Goal: Task Accomplishment & Management: Use online tool/utility

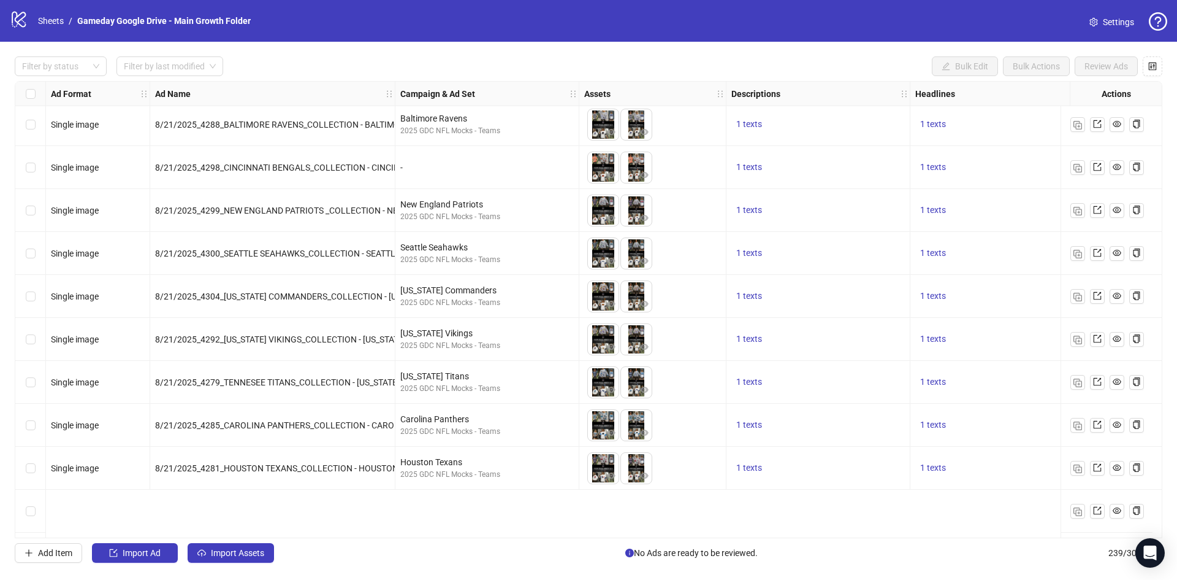
scroll to position [9282, 0]
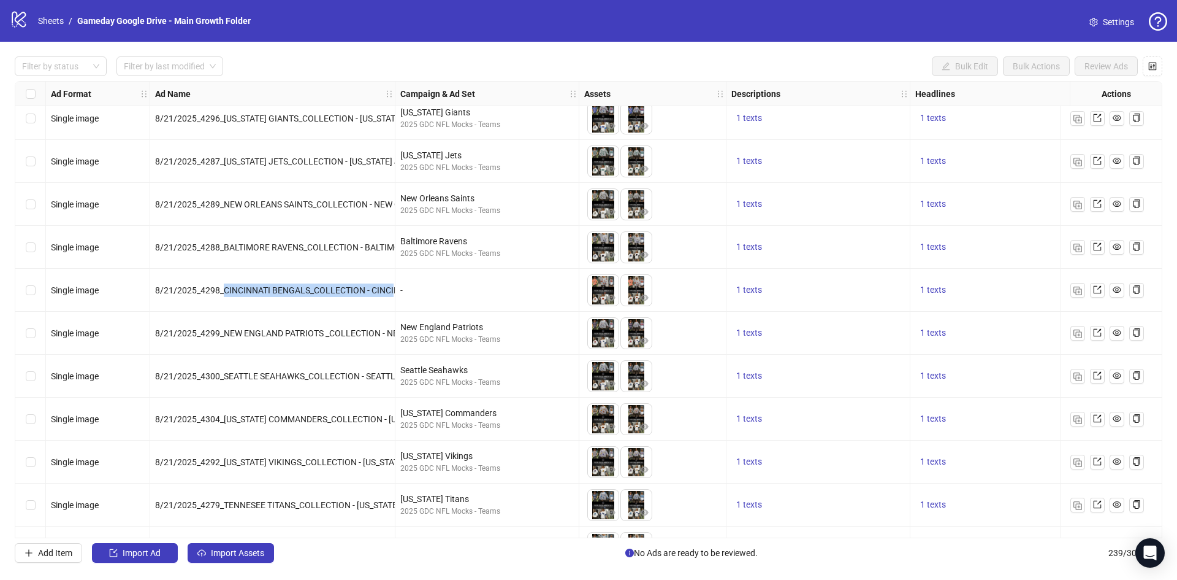
drag, startPoint x: 225, startPoint y: 288, endPoint x: 401, endPoint y: 302, distance: 176.5
click at [394, 300] on div "8/21/2025_4298_CINCINNATI BENGALS_COLLECTION - CINCINNATI_NFL NON CORE TEAM_STA…" at bounding box center [272, 290] width 245 height 43
click at [419, 288] on div "-" at bounding box center [487, 289] width 174 height 13
drag, startPoint x: 405, startPoint y: 293, endPoint x: 396, endPoint y: 288, distance: 9.9
click at [396, 288] on div "-" at bounding box center [488, 290] width 184 height 43
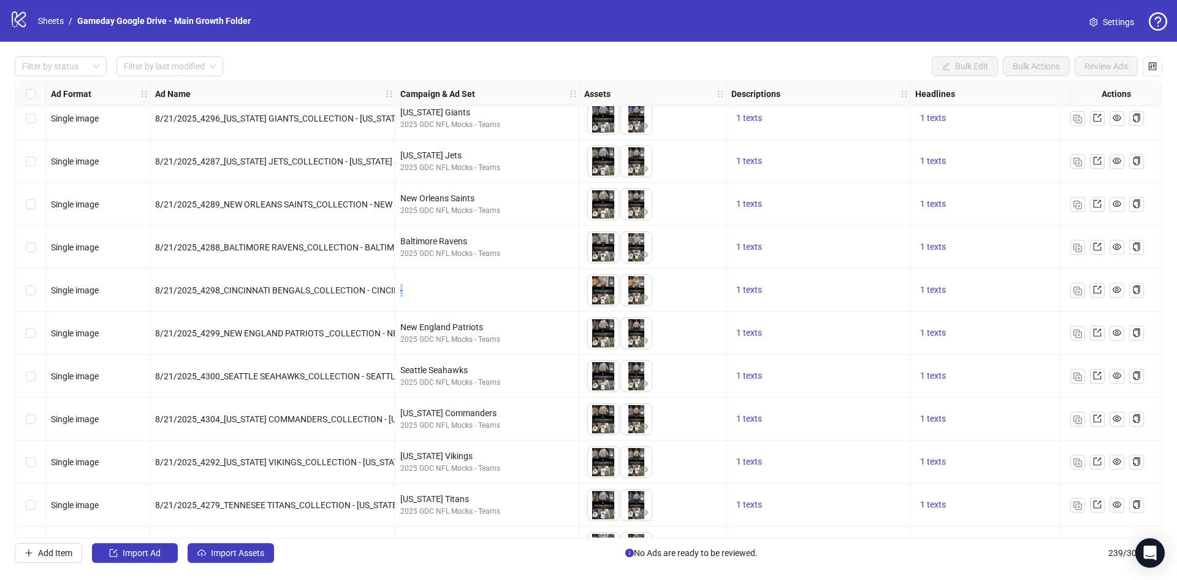
click at [431, 295] on div "-" at bounding box center [487, 289] width 174 height 13
click at [1082, 293] on button "button" at bounding box center [1078, 290] width 15 height 15
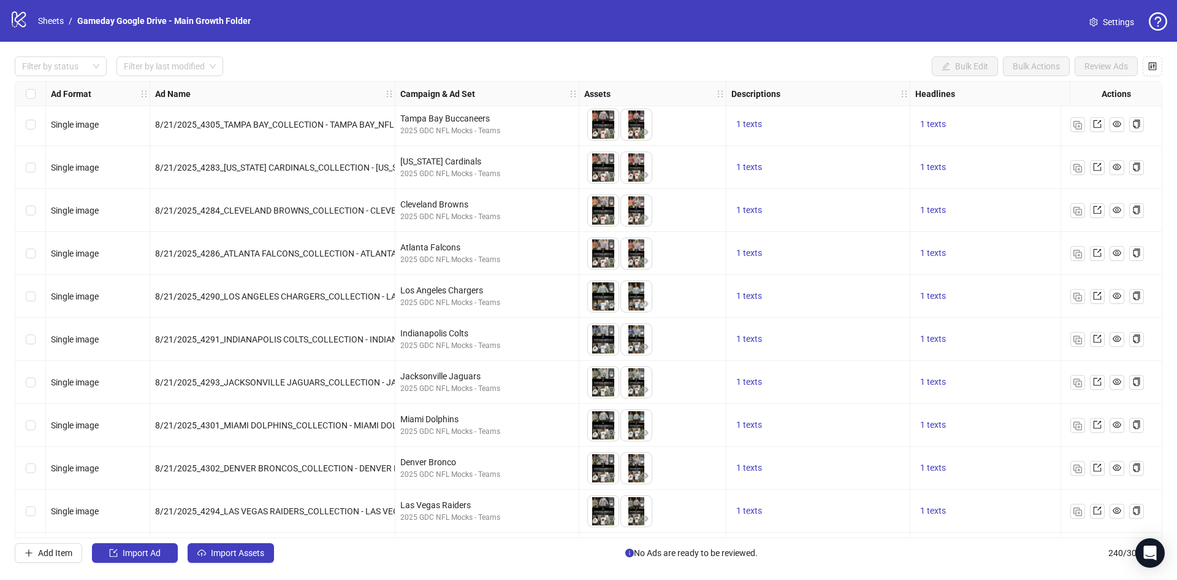
scroll to position [9876, 0]
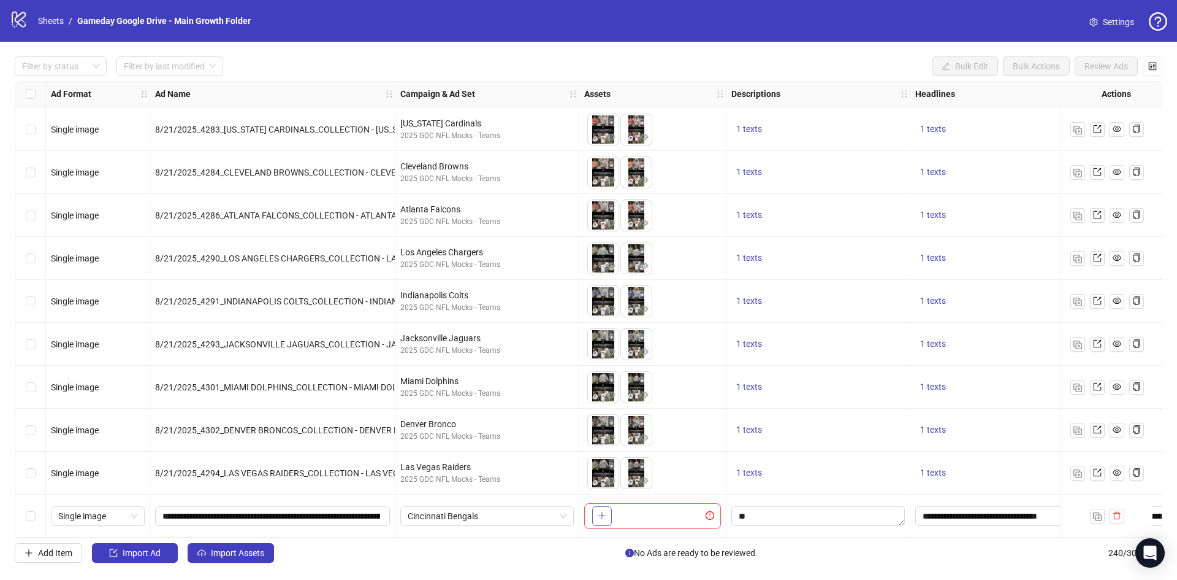
click at [602, 515] on icon "plus" at bounding box center [602, 515] width 7 height 1
click at [489, 513] on span "Cincinnati Bengals" at bounding box center [487, 516] width 159 height 18
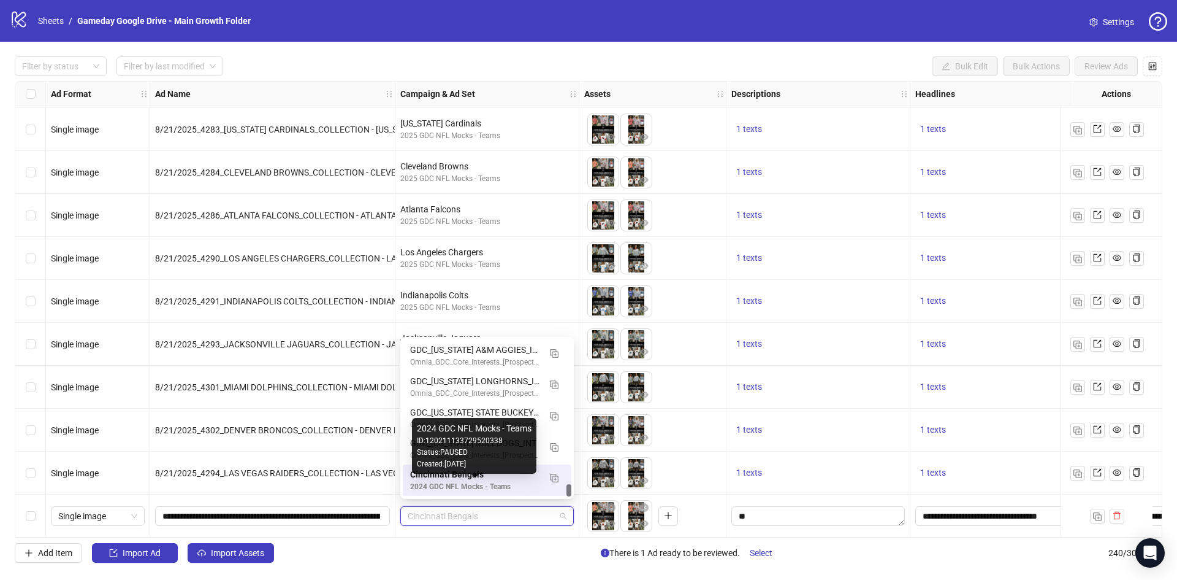
click at [472, 484] on div "2024 GDC NFL Mocks - Teams" at bounding box center [474, 487] width 129 height 12
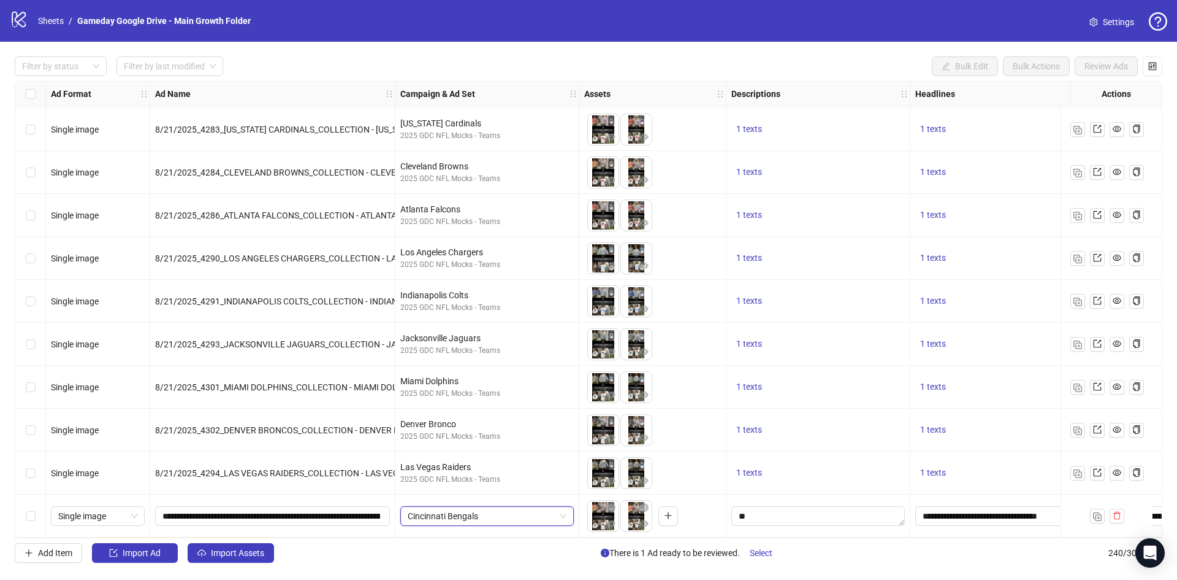
click at [440, 540] on div "Filter by status Filter by last modified Bulk Edit Bulk Actions Review Ads Ad F…" at bounding box center [588, 309] width 1177 height 535
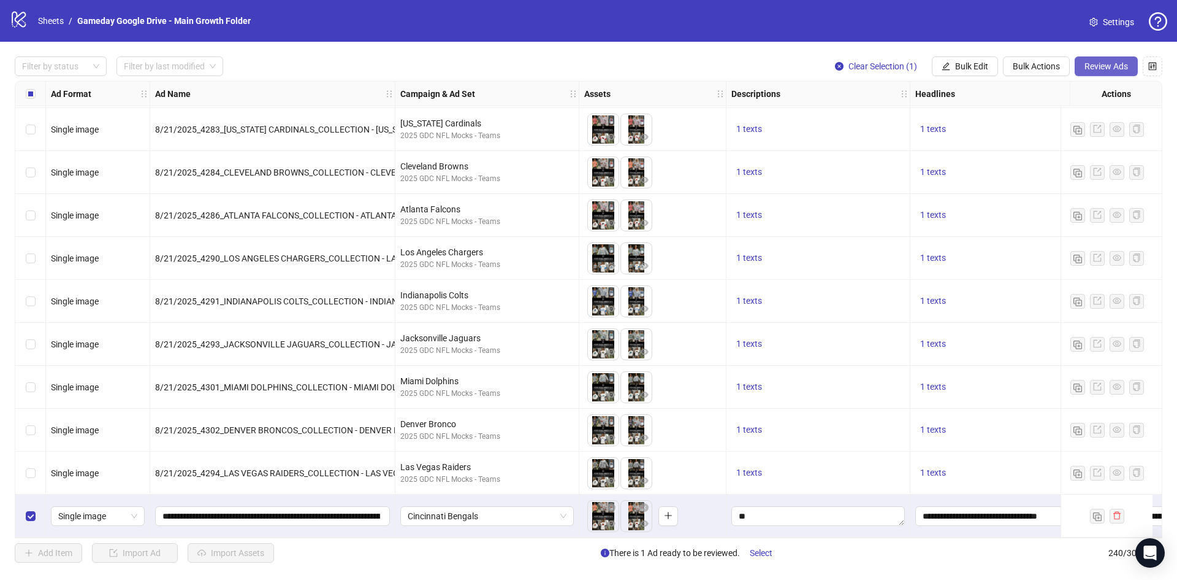
click at [1120, 67] on span "Review Ads" at bounding box center [1107, 66] width 44 height 10
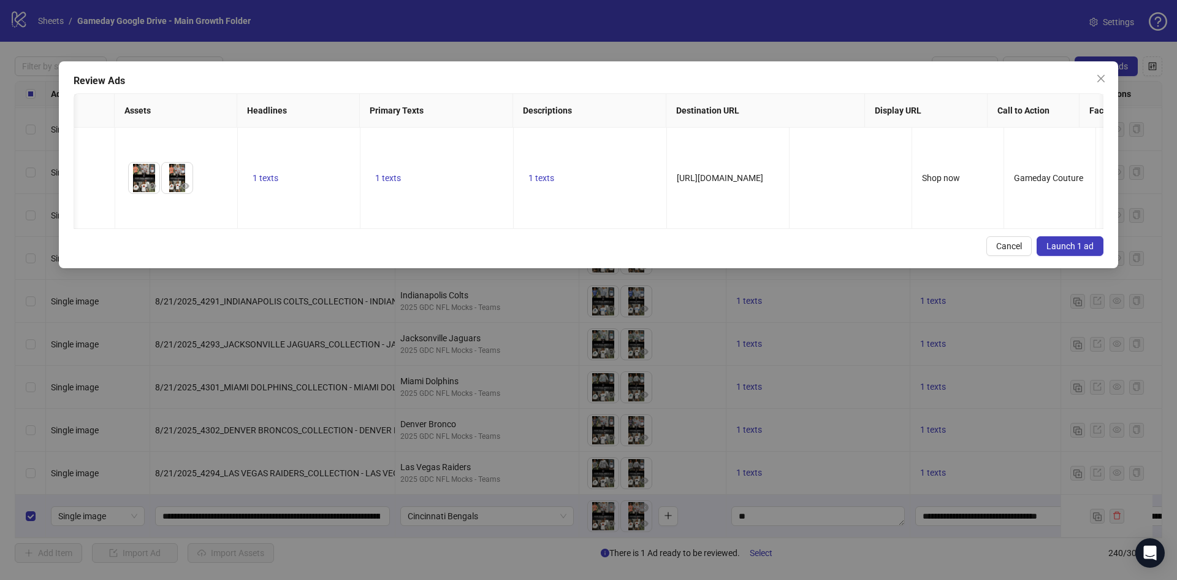
scroll to position [0, 120]
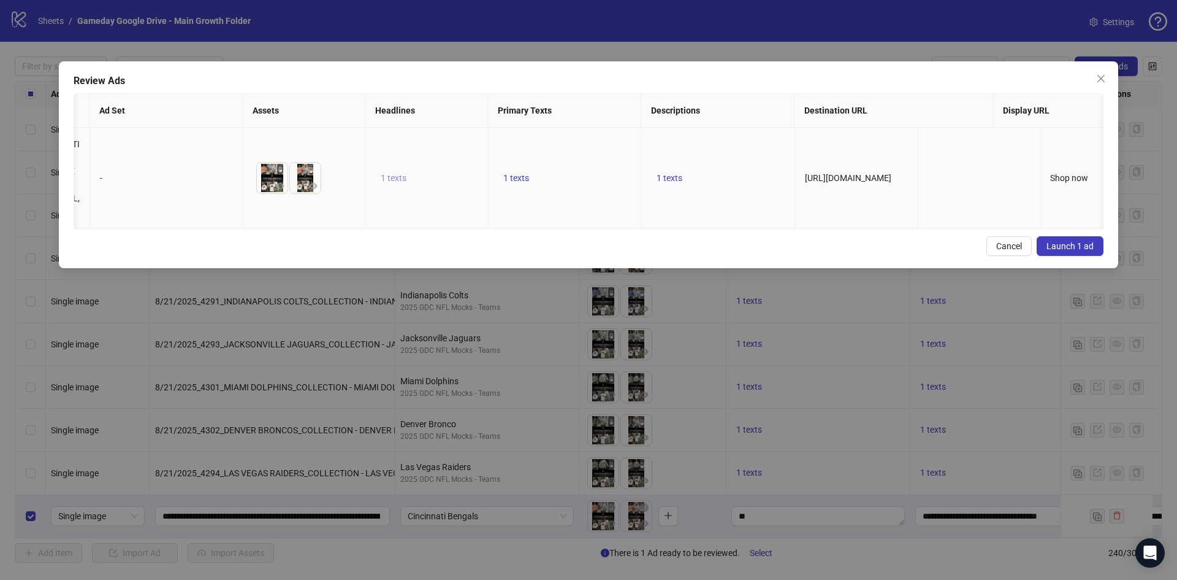
click at [397, 175] on span "1 texts" at bounding box center [394, 178] width 26 height 10
click at [686, 210] on td "1 texts" at bounding box center [718, 178] width 153 height 101
click at [511, 181] on span "1 texts" at bounding box center [516, 178] width 26 height 10
click at [516, 194] on td "1 texts" at bounding box center [565, 178] width 153 height 101
drag, startPoint x: 651, startPoint y: 174, endPoint x: 659, endPoint y: 174, distance: 8.0
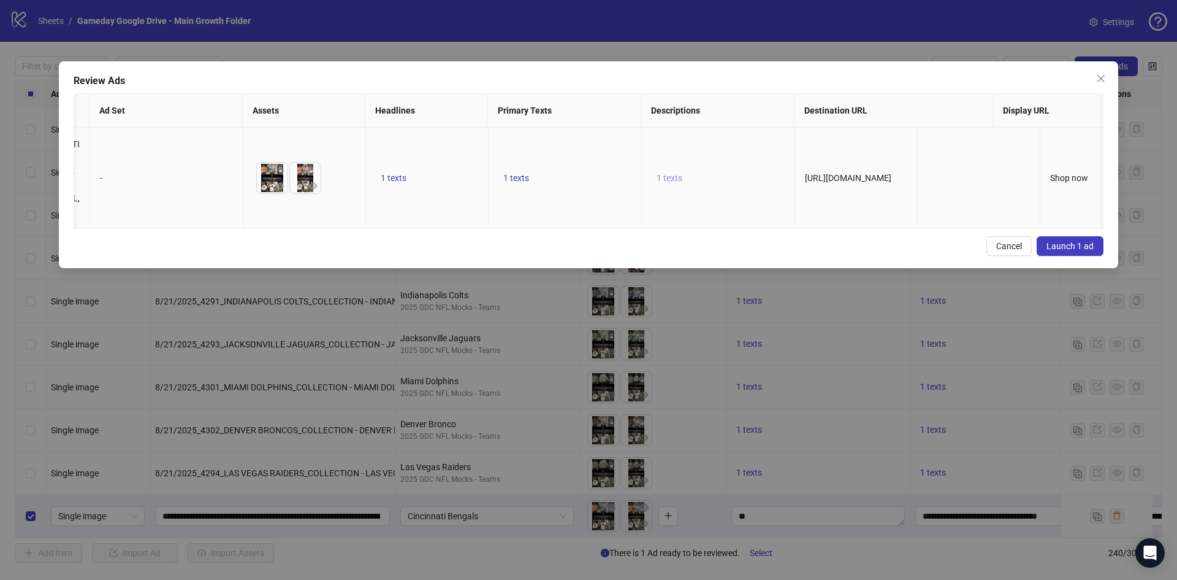
click at [659, 174] on td "1 texts" at bounding box center [718, 178] width 153 height 101
click at [670, 175] on span "1 texts" at bounding box center [670, 178] width 26 height 10
click at [646, 185] on td "1 texts" at bounding box center [718, 178] width 153 height 101
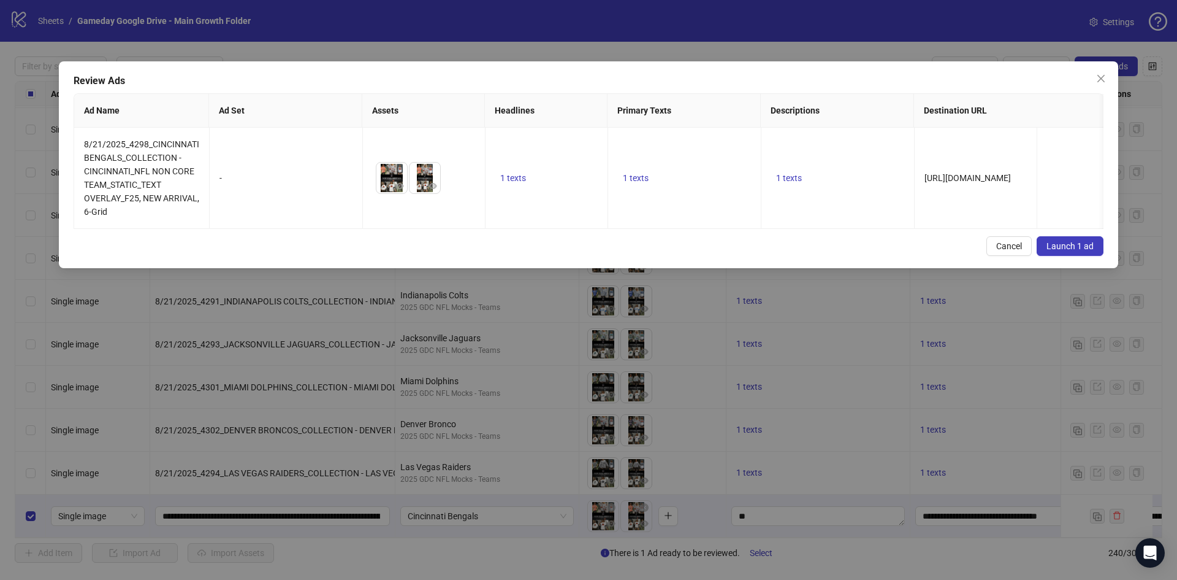
click at [1066, 251] on span "Launch 1 ad" at bounding box center [1070, 246] width 47 height 10
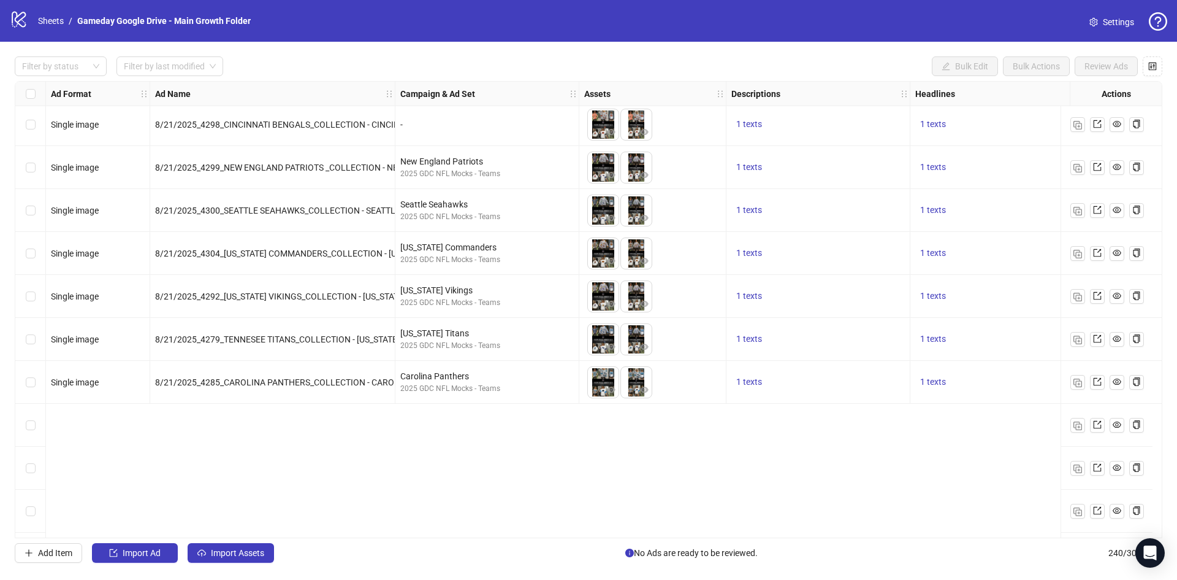
scroll to position [9263, 0]
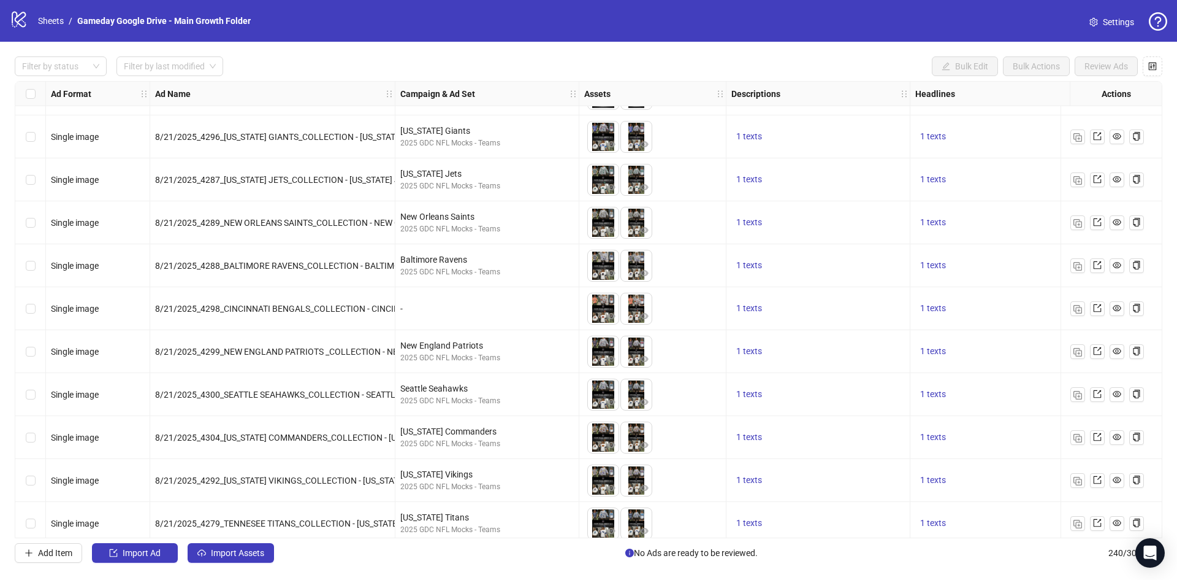
click at [196, 304] on span "8/21/2025_4298_CINCINNATI BENGALS_COLLECTION - CINCINNATI_NFL NON CORE TEAM_STA…" at bounding box center [429, 309] width 548 height 10
drag, startPoint x: 201, startPoint y: 309, endPoint x: 218, endPoint y: 307, distance: 17.3
click at [218, 307] on span "8/21/2025_4298_CINCINNATI BENGALS_COLLECTION - CINCINNATI_NFL NON CORE TEAM_STA…" at bounding box center [429, 309] width 548 height 10
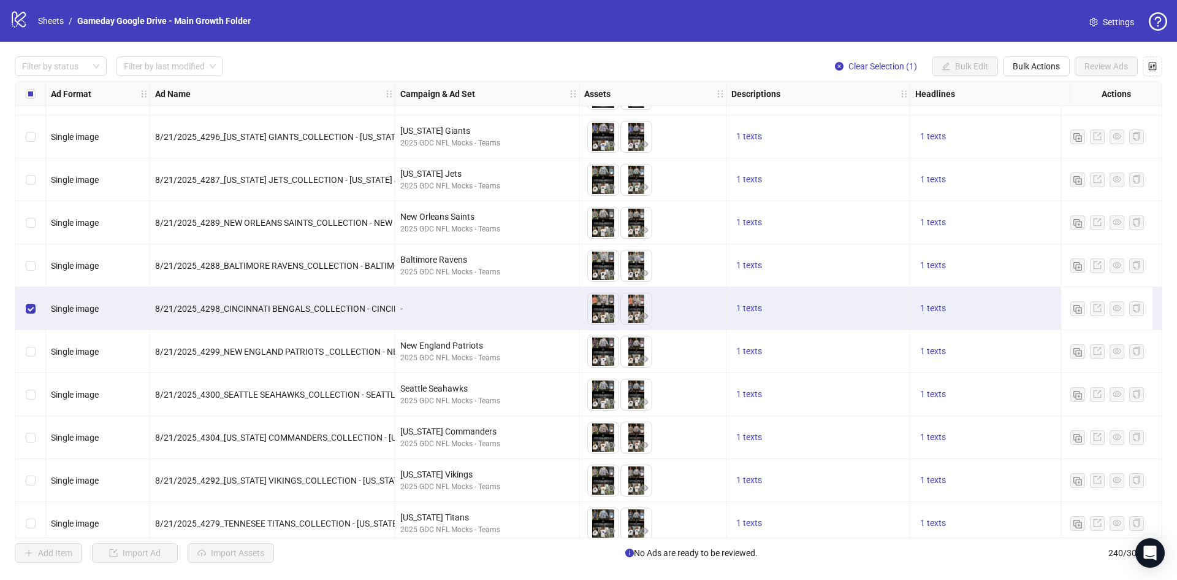
click at [20, 309] on div "Select row 221" at bounding box center [30, 308] width 31 height 43
drag, startPoint x: 155, startPoint y: 308, endPoint x: 399, endPoint y: 315, distance: 243.6
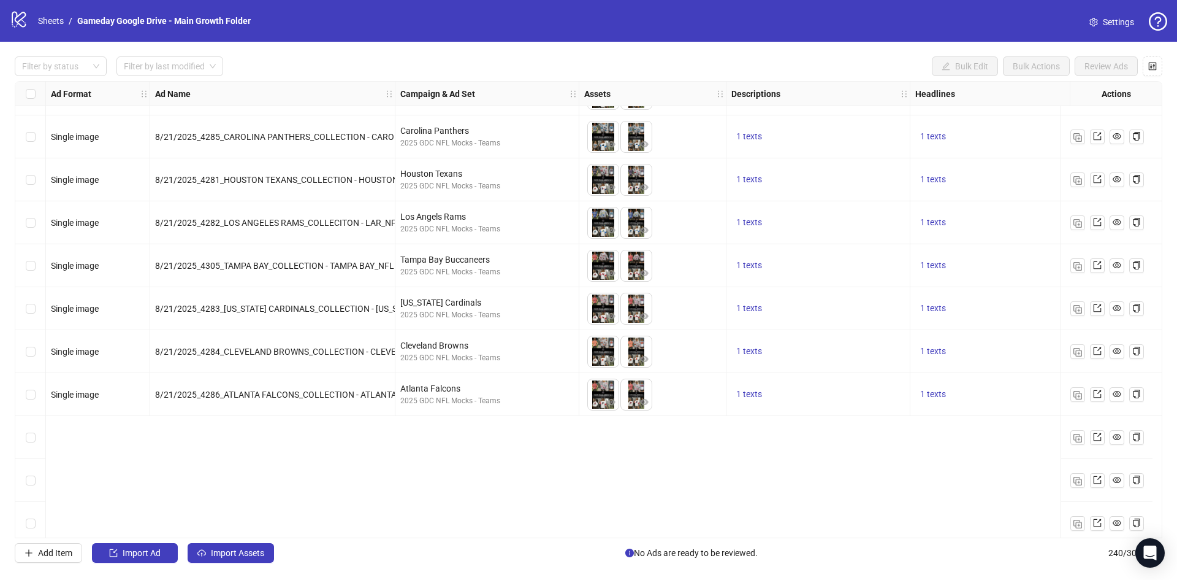
scroll to position [9386, 0]
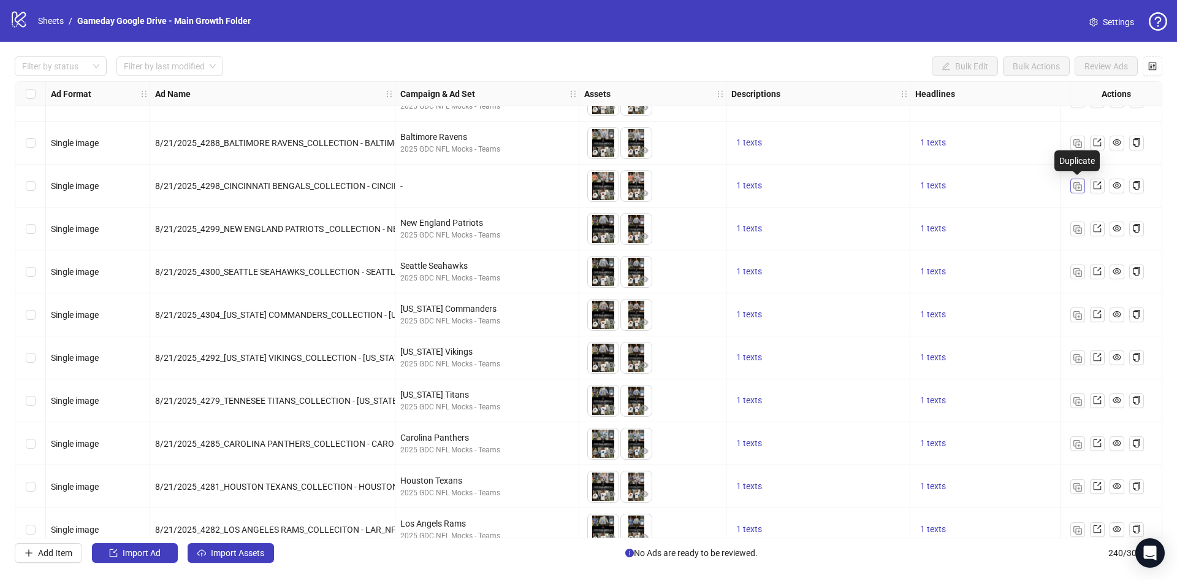
click at [1078, 186] on img "button" at bounding box center [1078, 186] width 9 height 9
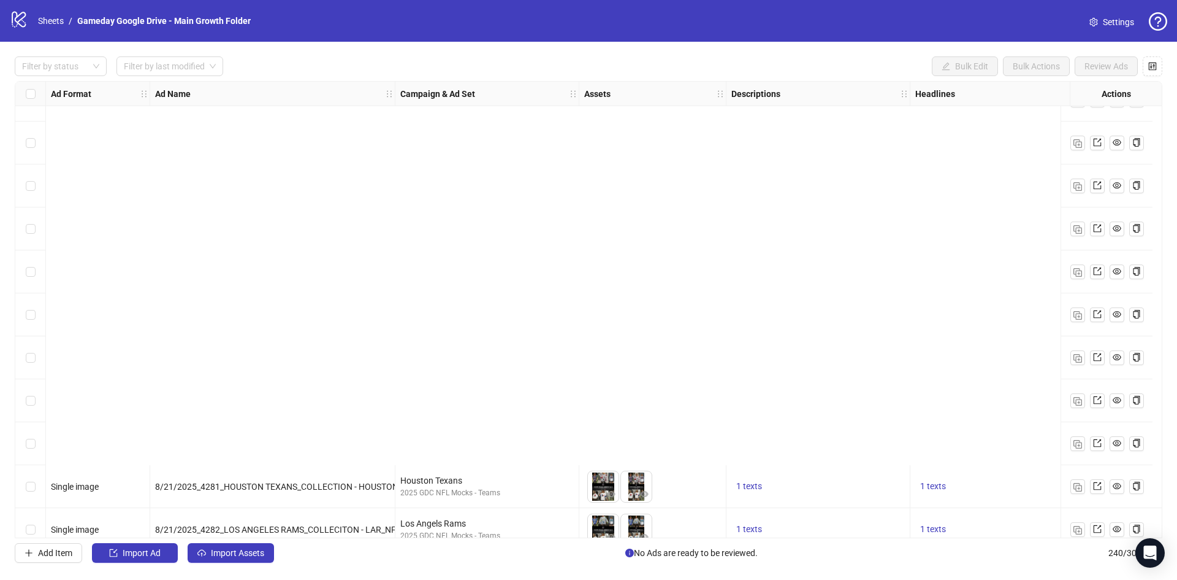
scroll to position [9876, 0]
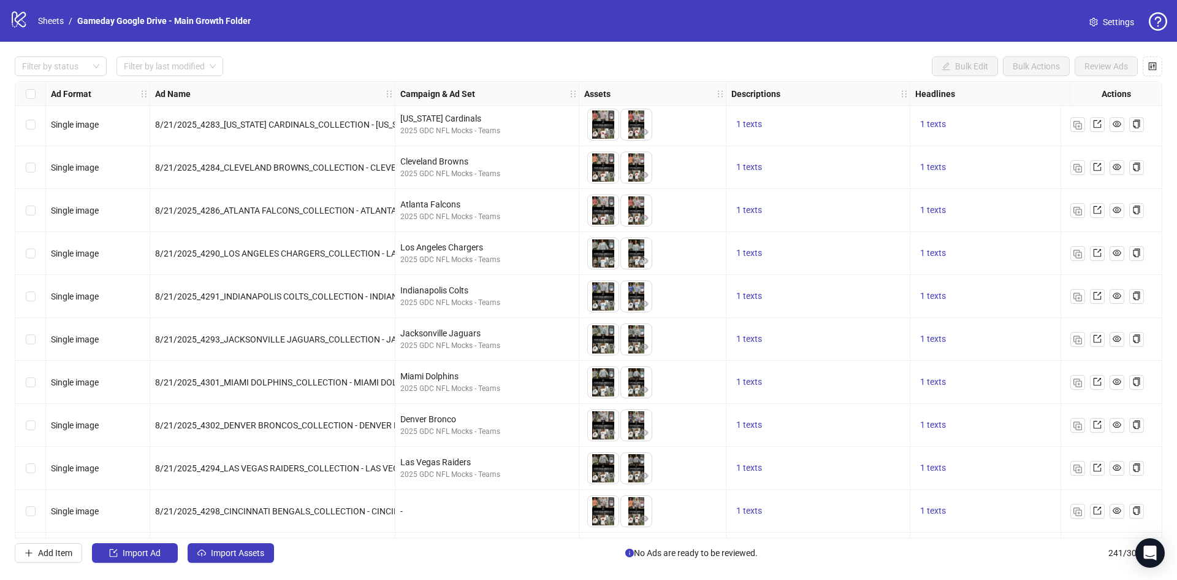
click at [442, 515] on div "-" at bounding box center [487, 510] width 174 height 13
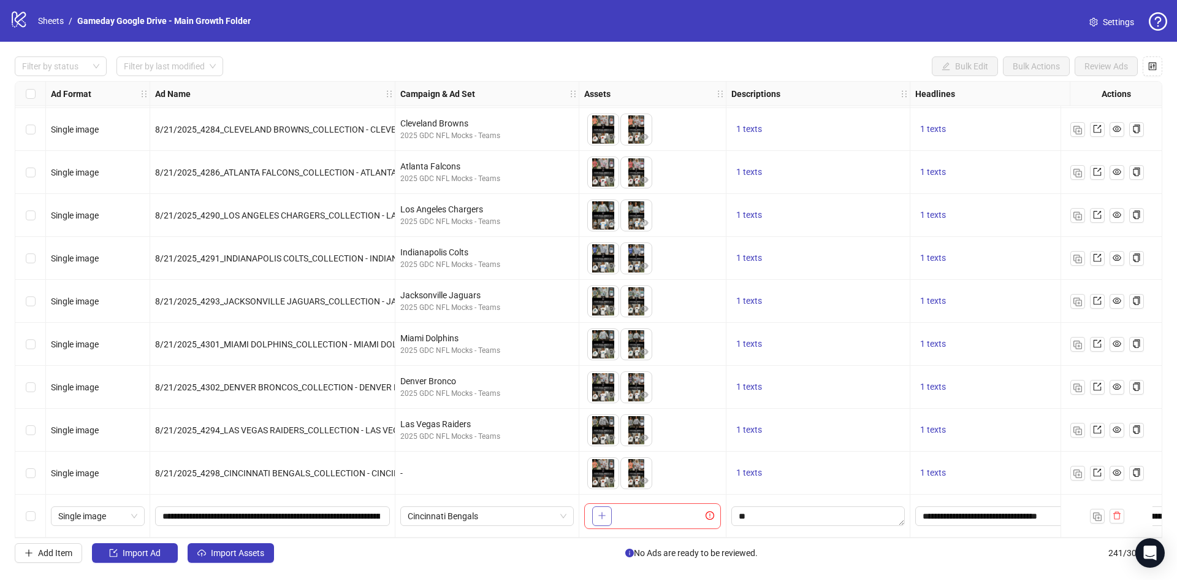
click at [605, 513] on icon "plus" at bounding box center [602, 515] width 9 height 9
click at [496, 516] on span "Cincinnati Bengals" at bounding box center [487, 516] width 159 height 18
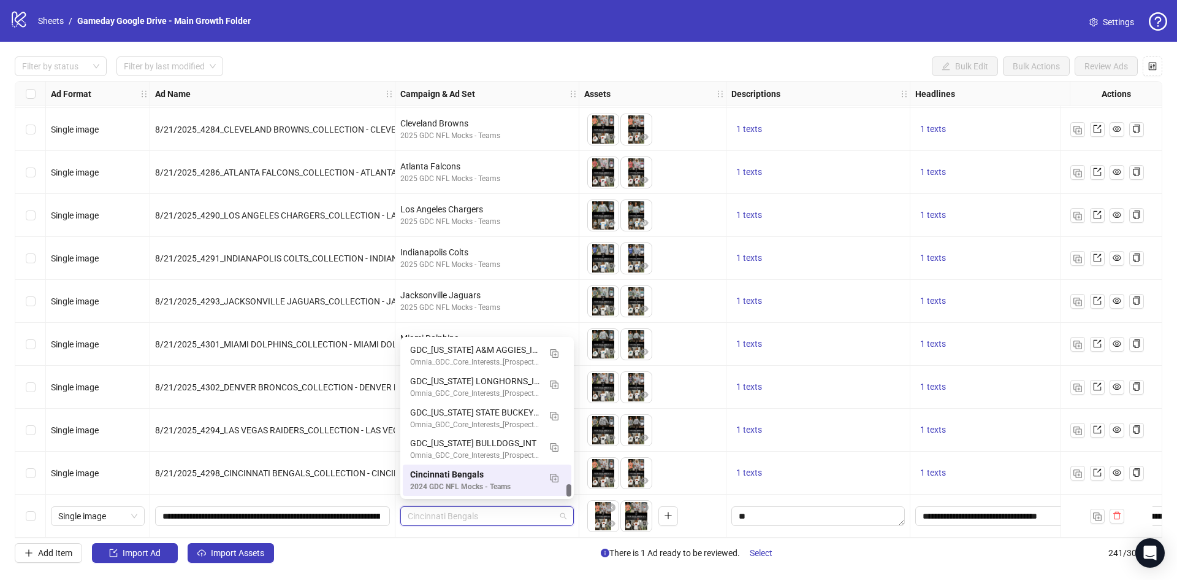
paste input "**********"
type input "**********"
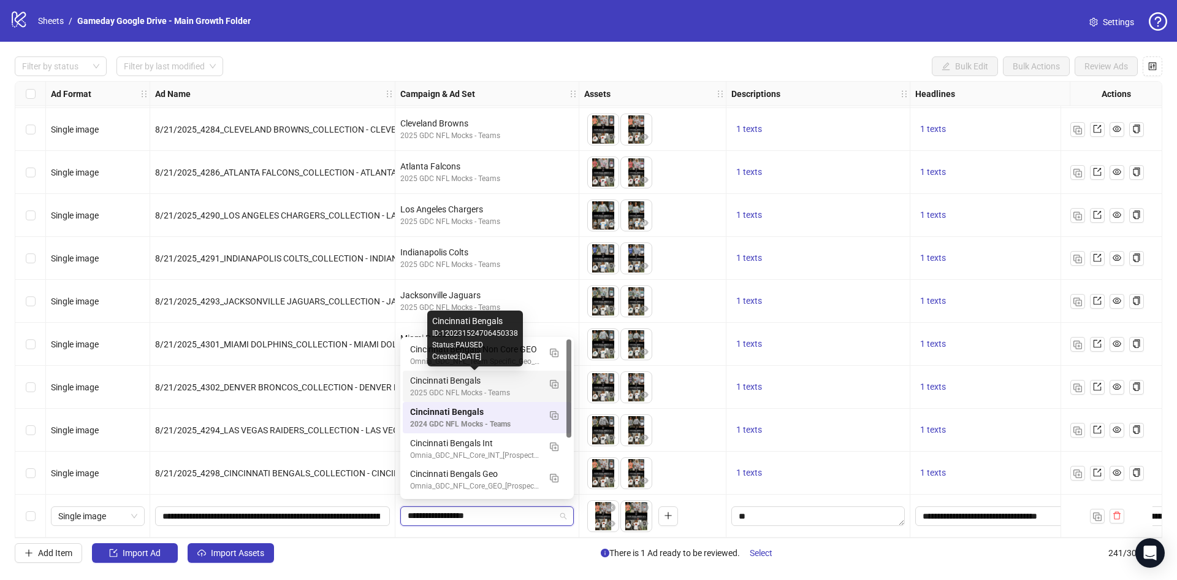
click at [481, 385] on div "Cincinnati Bengals" at bounding box center [474, 379] width 129 height 13
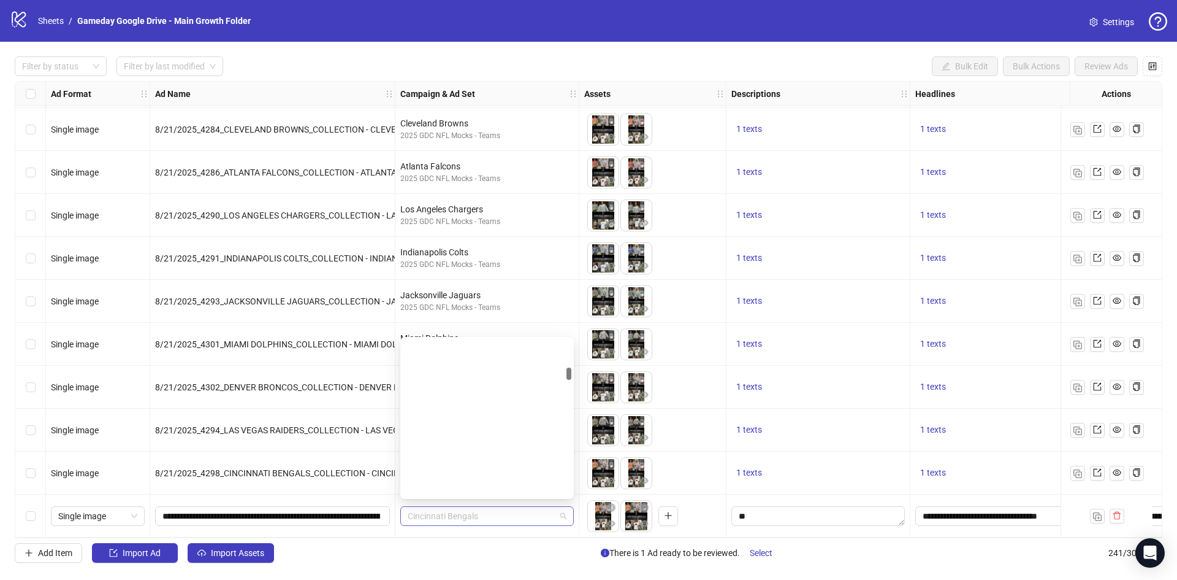
click at [497, 513] on span "Cincinnati Bengals" at bounding box center [487, 516] width 159 height 18
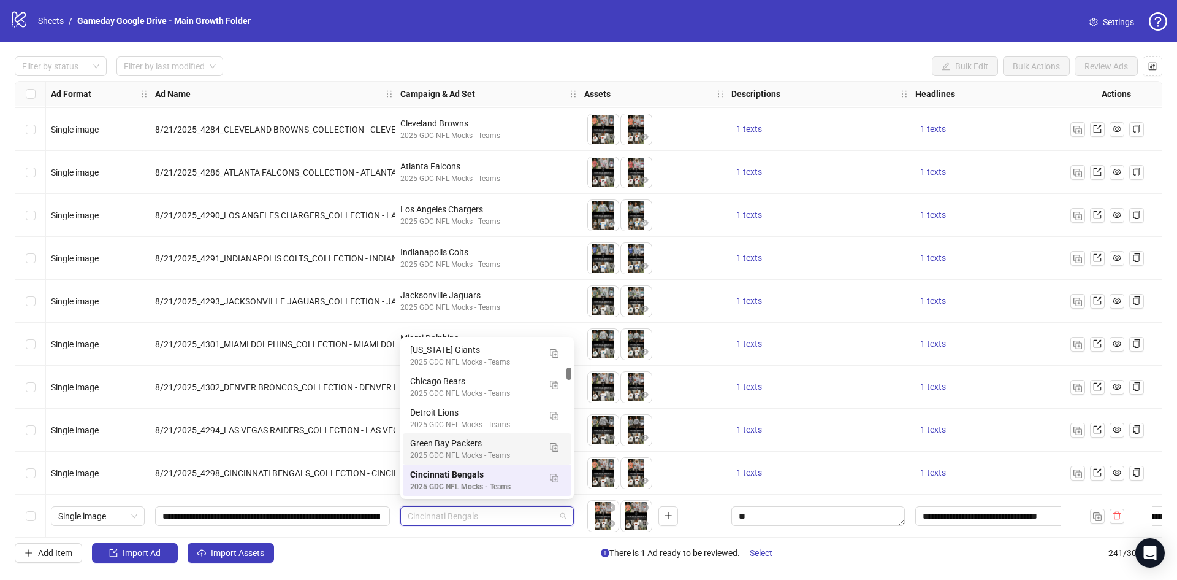
scroll to position [1578, 0]
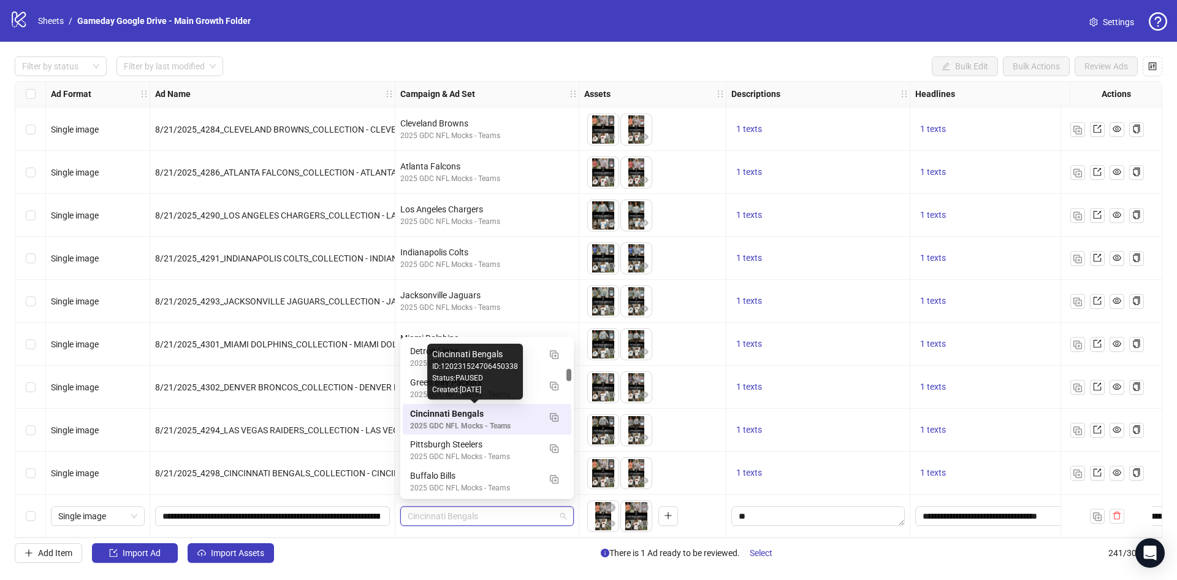
click at [488, 418] on div "Cincinnati Bengals" at bounding box center [474, 413] width 129 height 13
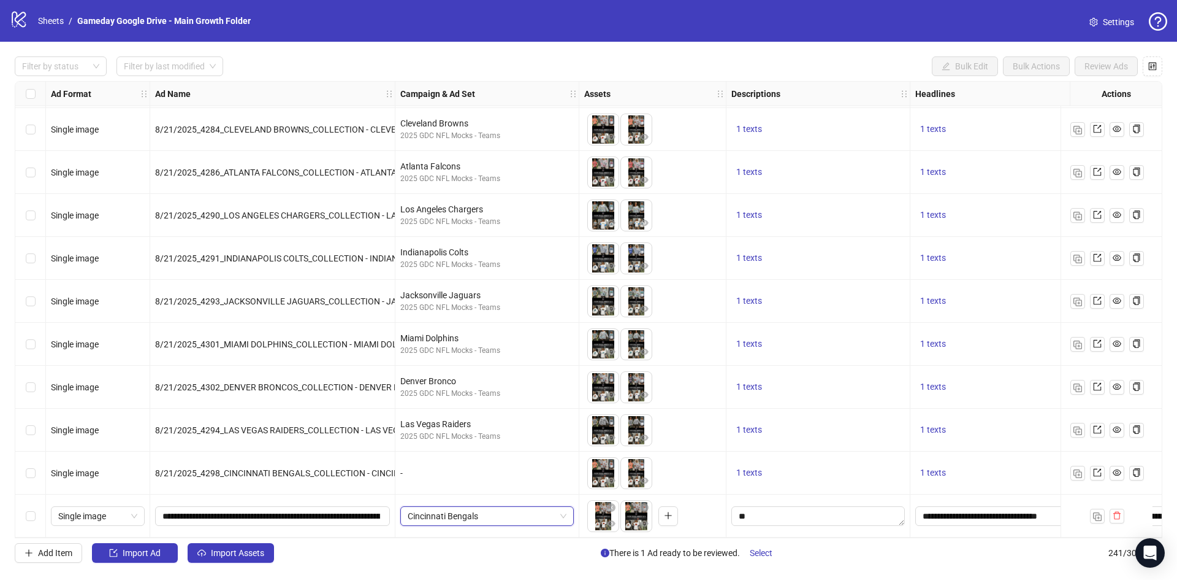
click at [473, 512] on span "Cincinnati Bengals" at bounding box center [487, 516] width 159 height 18
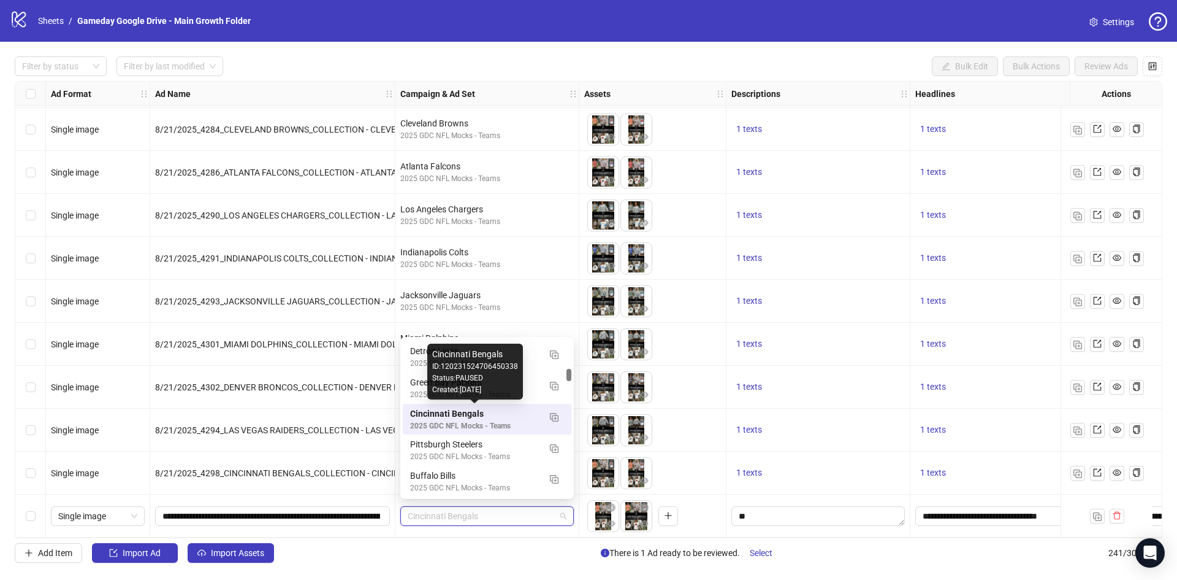
click at [490, 417] on div "Cincinnati Bengals" at bounding box center [474, 413] width 129 height 13
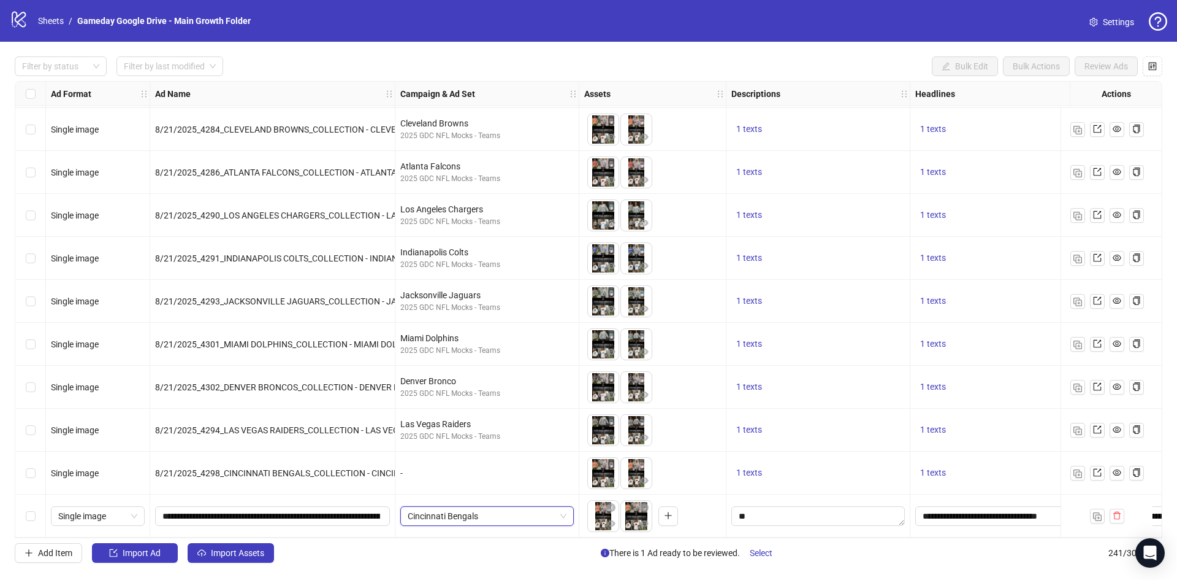
scroll to position [9919, 31]
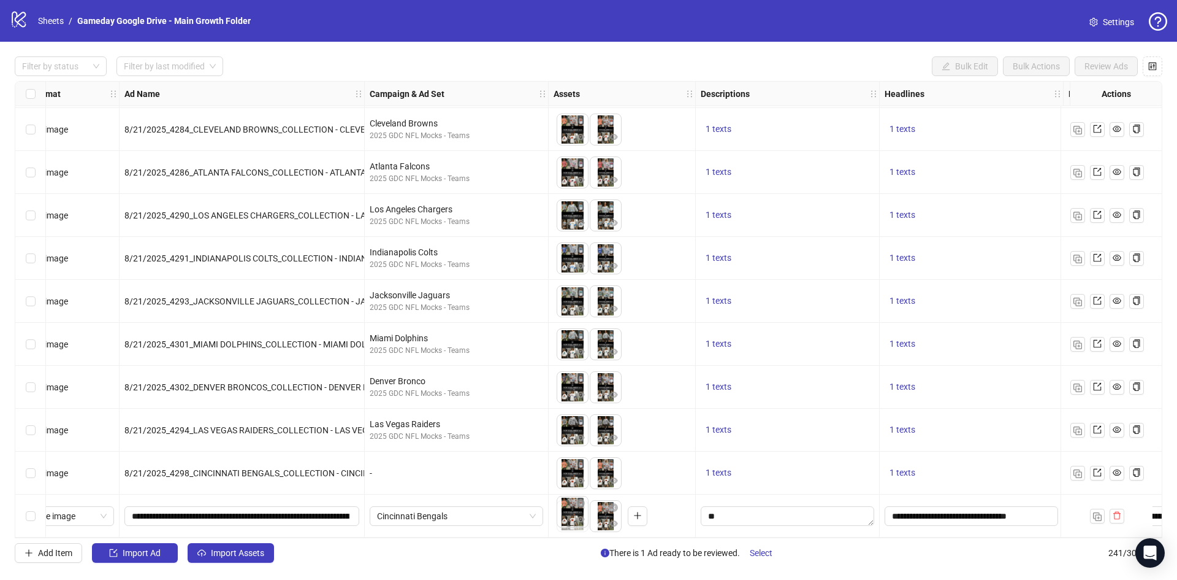
drag, startPoint x: 599, startPoint y: 511, endPoint x: 565, endPoint y: 513, distance: 33.8
click at [565, 513] on body "logo/logo-mobile Sheets / Gameday Google Drive - Main Growth Folder Settings Fi…" at bounding box center [588, 290] width 1177 height 580
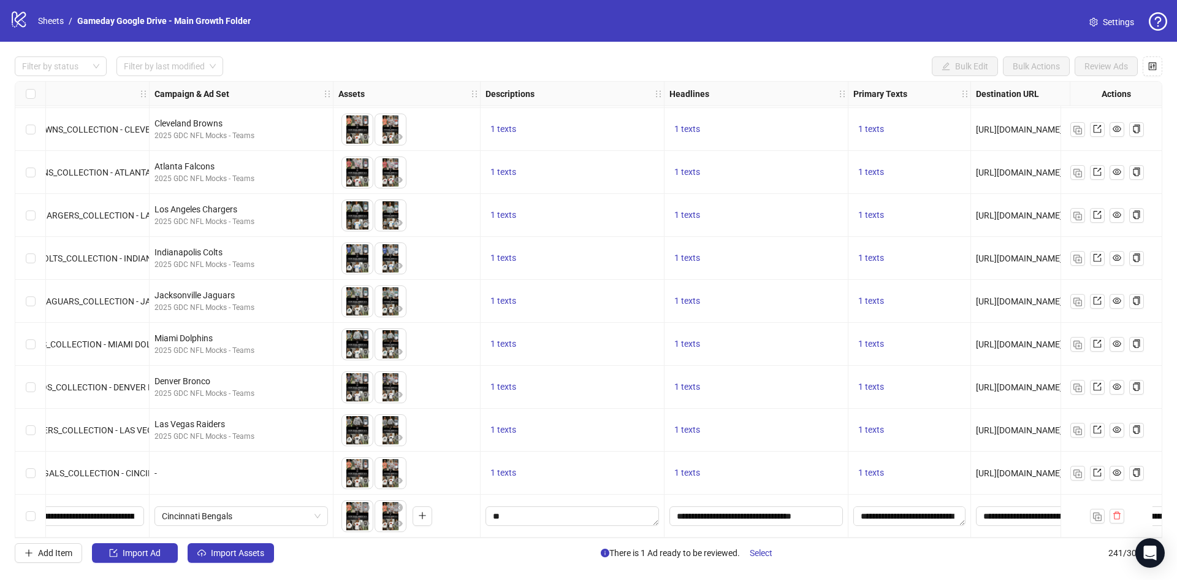
click at [684, 465] on div "Ad Format Ad Name Campaign & Ad Set Assets Descriptions Headlines Primary Texts…" at bounding box center [589, 309] width 1148 height 457
click at [689, 467] on span "1 texts" at bounding box center [688, 472] width 26 height 10
click at [681, 484] on div "1 texts" at bounding box center [757, 472] width 184 height 43
click at [685, 469] on span "1 texts" at bounding box center [688, 472] width 26 height 10
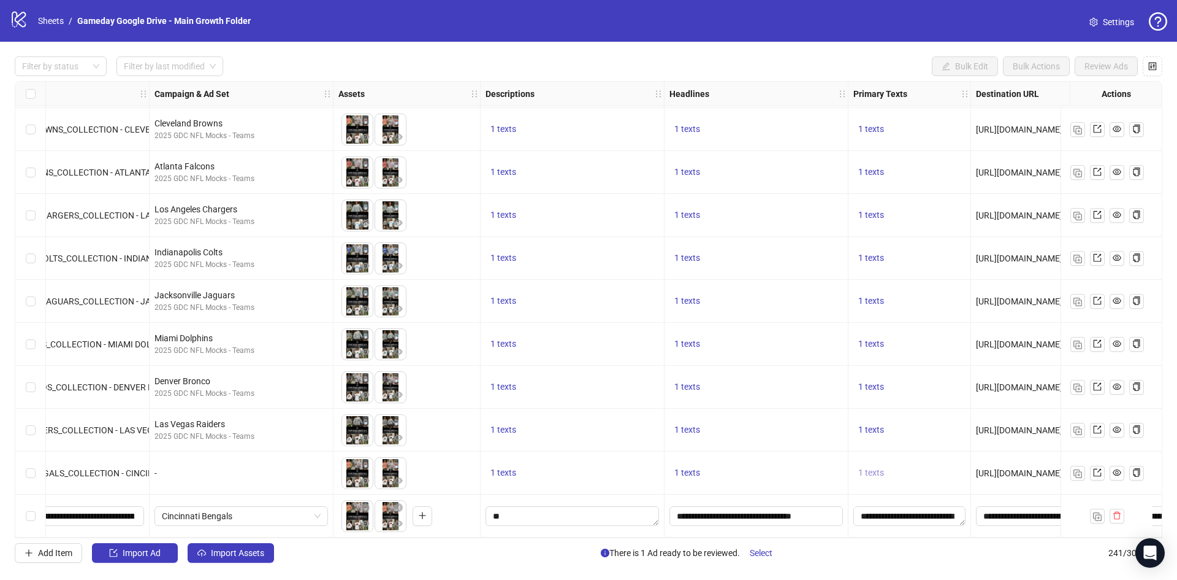
click at [871, 467] on span "1 texts" at bounding box center [872, 472] width 26 height 10
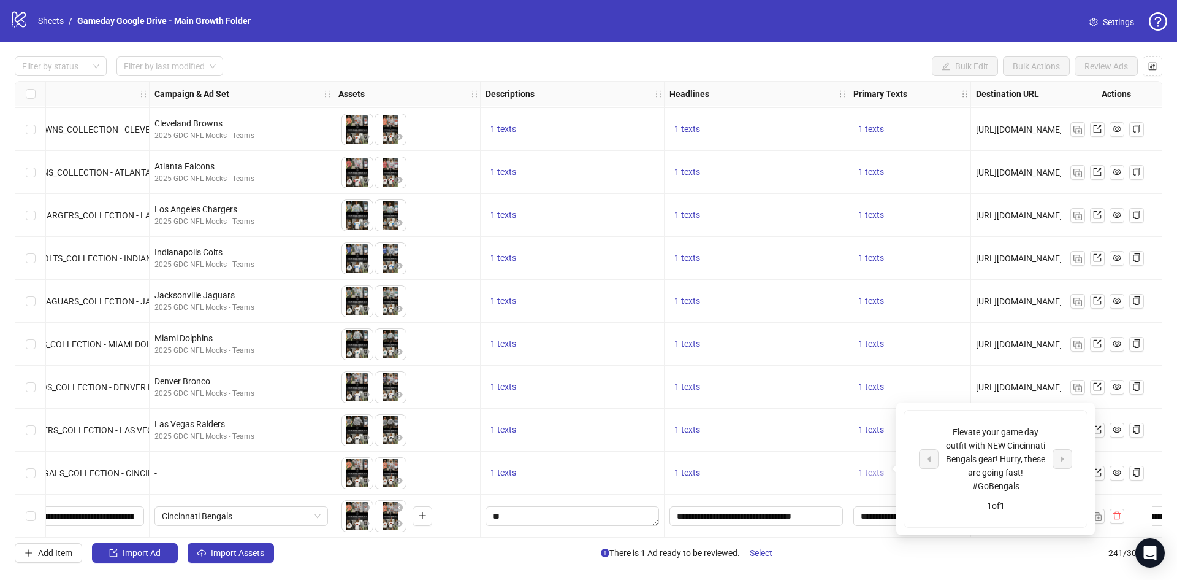
click at [871, 467] on span "1 texts" at bounding box center [872, 472] width 26 height 10
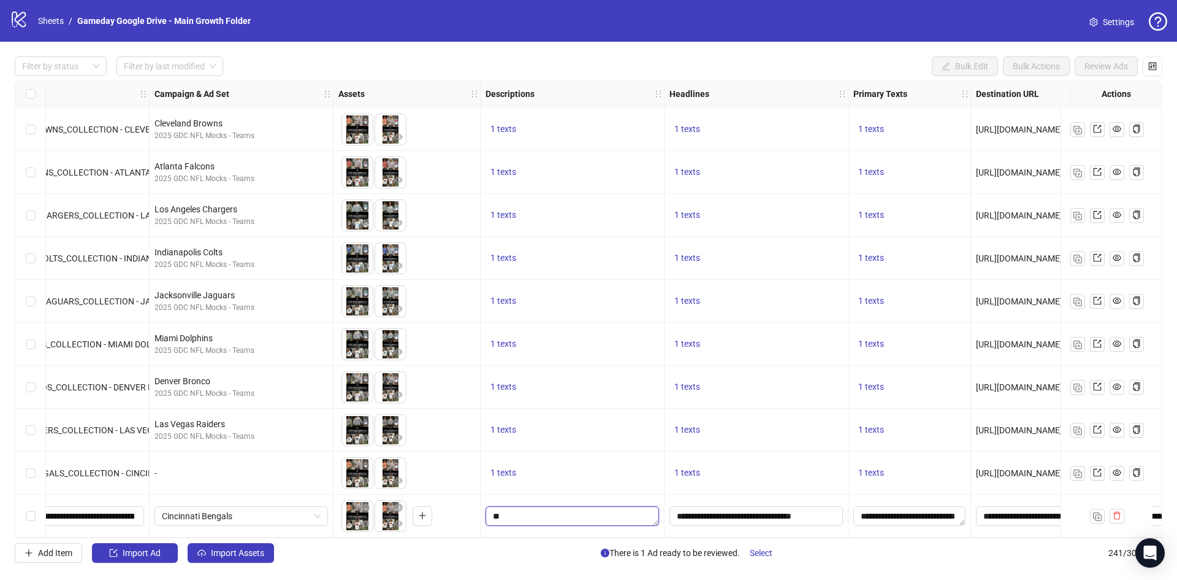
click at [547, 509] on textarea "Edit values" at bounding box center [573, 516] width 174 height 20
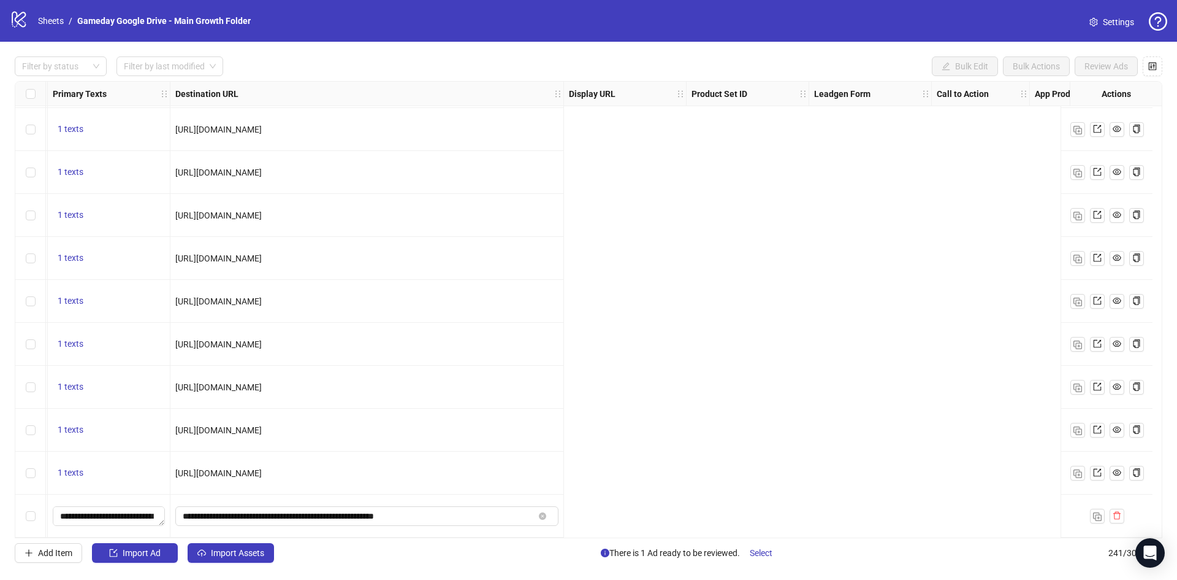
scroll to position [9919, 0]
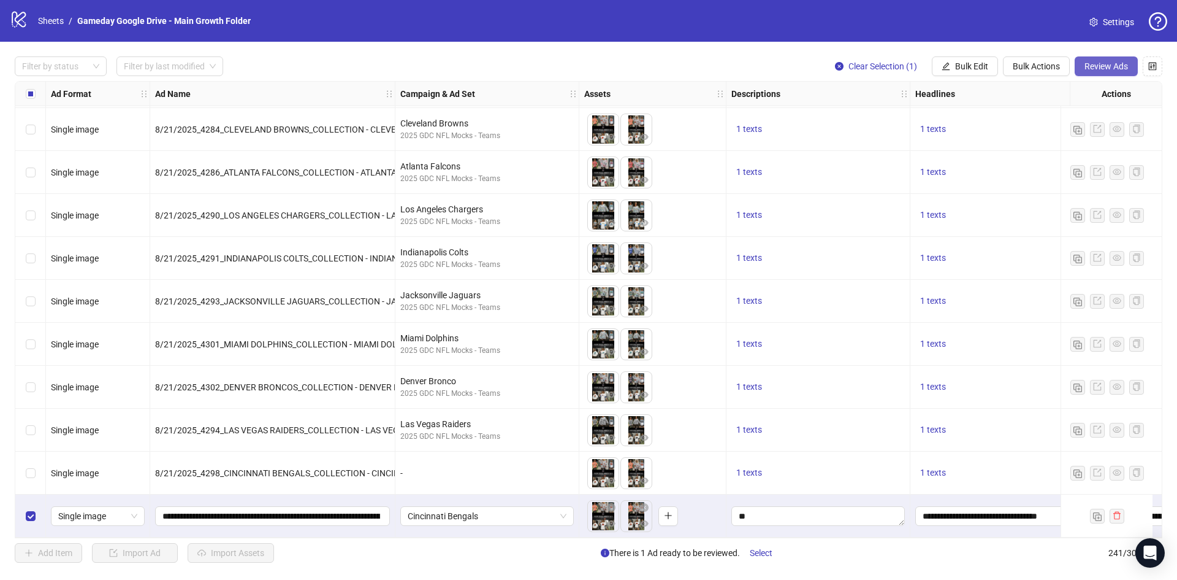
click at [1087, 66] on span "Review Ads" at bounding box center [1107, 66] width 44 height 10
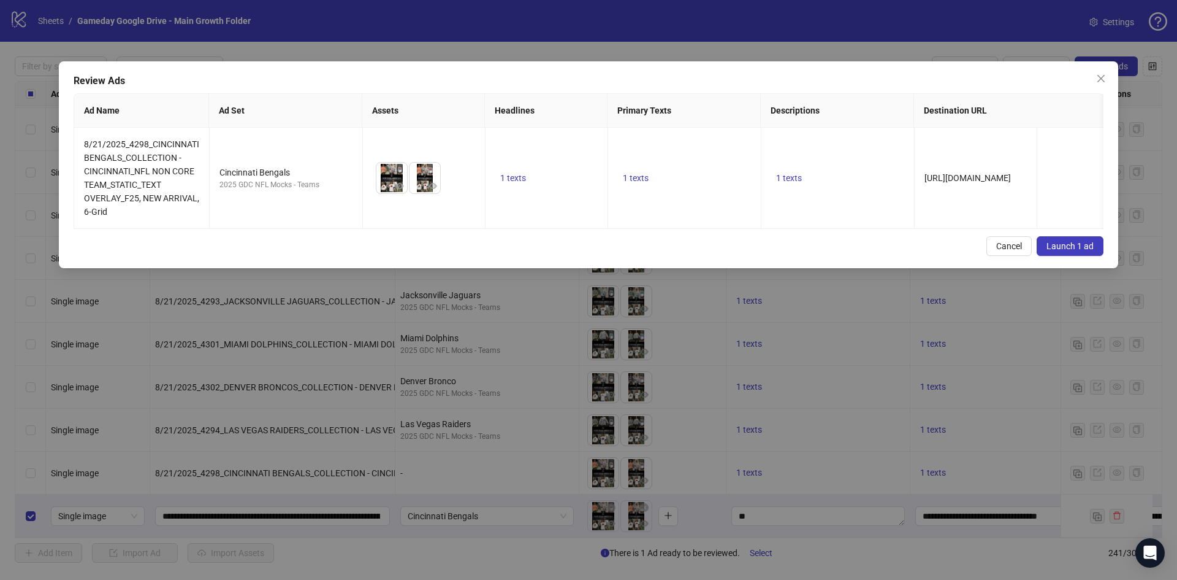
click at [1067, 251] on span "Launch 1 ad" at bounding box center [1070, 246] width 47 height 10
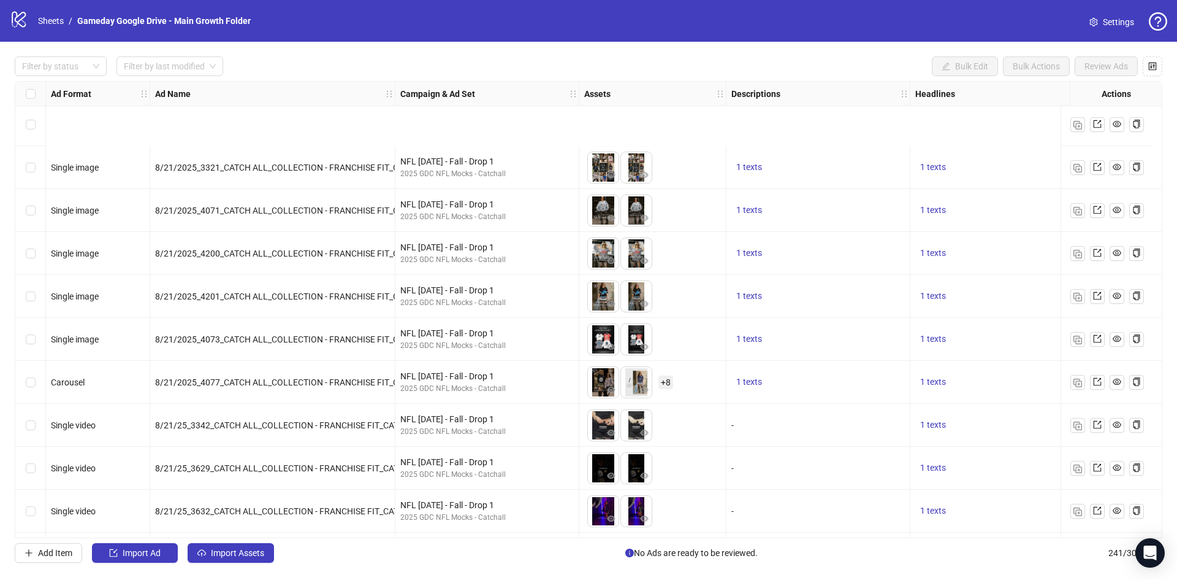
scroll to position [7037, 0]
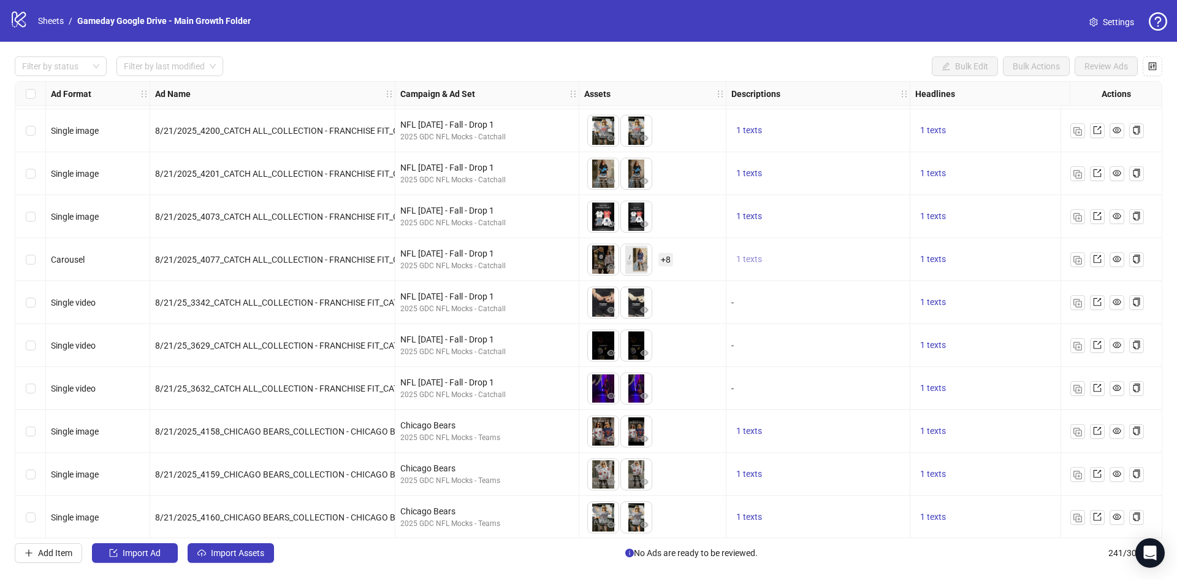
click at [755, 256] on span "1 texts" at bounding box center [750, 259] width 26 height 10
click at [194, 346] on span "8/21/25_3629_CATCH ALL_COLLECTION - FRANCHISE FIT_CATCH ALL_VIDEO_TEXT OVERLAY_…" at bounding box center [388, 345] width 467 height 10
click at [196, 340] on span "8/21/25_3629_CATCH ALL_COLLECTION - FRANCHISE FIT_CATCH ALL_VIDEO_TEXT OVERLAY_…" at bounding box center [388, 345] width 467 height 10
click at [198, 343] on span "8/21/25_3629_CATCH ALL_COLLECTION - FRANCHISE FIT_CATCH ALL_VIDEO_TEXT OVERLAY_…" at bounding box center [388, 345] width 467 height 10
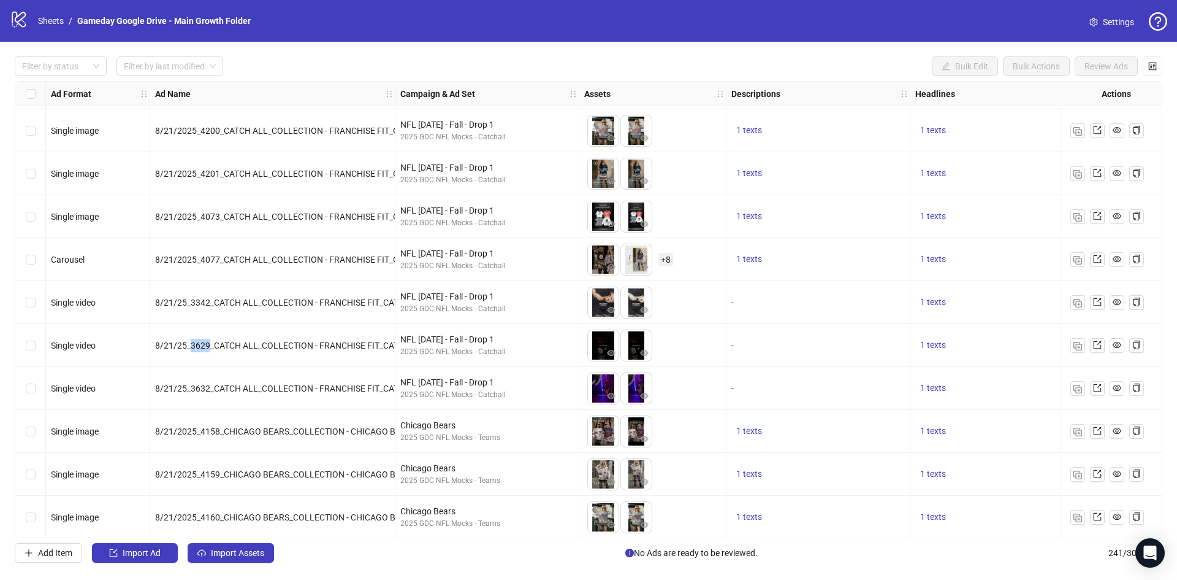
drag, startPoint x: 191, startPoint y: 344, endPoint x: 210, endPoint y: 346, distance: 19.7
click at [210, 346] on span "8/21/25_3629_CATCH ALL_COLLECTION - FRANCHISE FIT_CATCH ALL_VIDEO_TEXT OVERLAY_…" at bounding box center [388, 345] width 467 height 10
drag, startPoint x: 189, startPoint y: 304, endPoint x: 207, endPoint y: 302, distance: 17.9
click at [207, 302] on span "8/21/25_3342_CATCH ALL_COLLECTION - FRANCHISE FIT_CATCH ALL_VIDEO_TEXT OVERLAY_…" at bounding box center [370, 302] width 431 height 10
copy span "3342"
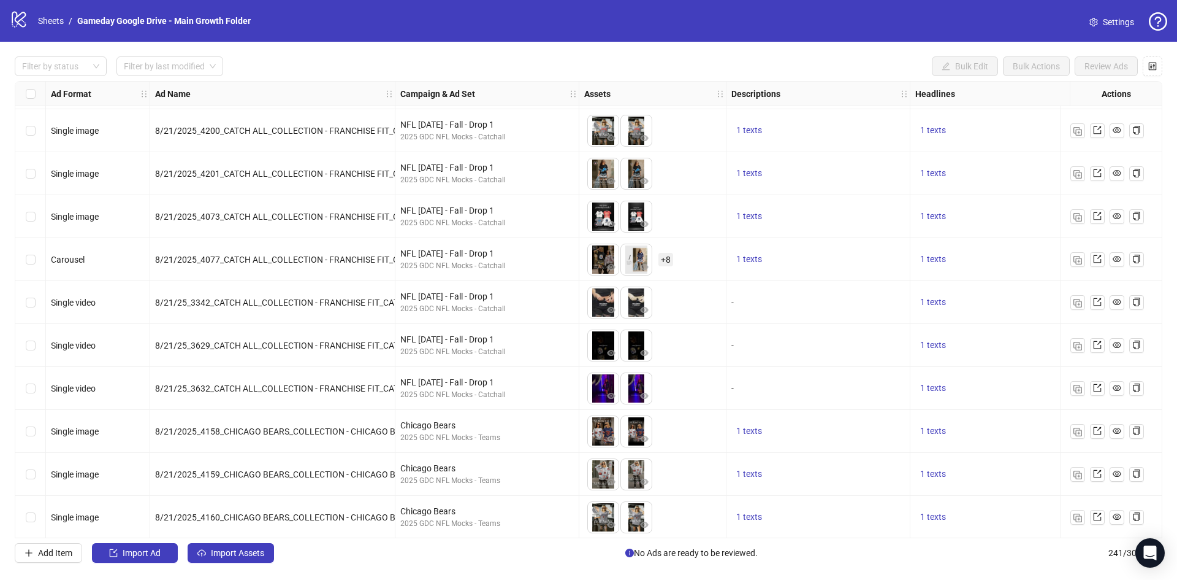
click at [198, 343] on span "8/21/25_3629_CATCH ALL_COLLECTION - FRANCHISE FIT_CATCH ALL_VIDEO_TEXT OVERLAY_…" at bounding box center [388, 345] width 467 height 10
click at [213, 348] on span "8/21/25_3629_CATCH ALL_COLLECTION - FRANCHISE FIT_CATCH ALL_VIDEO_TEXT OVERLAY_…" at bounding box center [388, 345] width 467 height 10
drag, startPoint x: 190, startPoint y: 346, endPoint x: 210, endPoint y: 346, distance: 19.6
click at [210, 346] on span "8/21/25_3629_CATCH ALL_COLLECTION - FRANCHISE FIT_CATCH ALL_VIDEO_TEXT OVERLAY_…" at bounding box center [388, 345] width 467 height 10
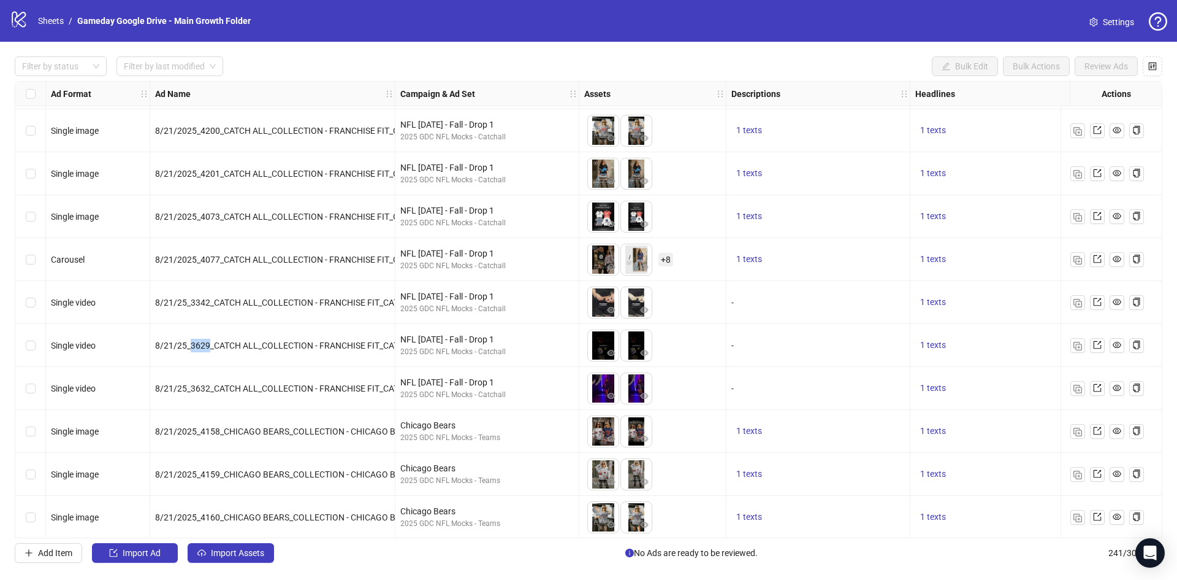
copy span "3629"
click at [195, 387] on span "8/21/25_3632_CATCH ALL_COLLECTION - FRANCHISE FIT_CATCH ALL_VIDEO_TEXT OVERLAY_…" at bounding box center [381, 388] width 453 height 10
click at [200, 387] on span "8/21/25_3632_CATCH ALL_COLLECTION - FRANCHISE FIT_CATCH ALL_VIDEO_TEXT OVERLAY_…" at bounding box center [381, 388] width 453 height 10
drag, startPoint x: 190, startPoint y: 386, endPoint x: 208, endPoint y: 389, distance: 18.0
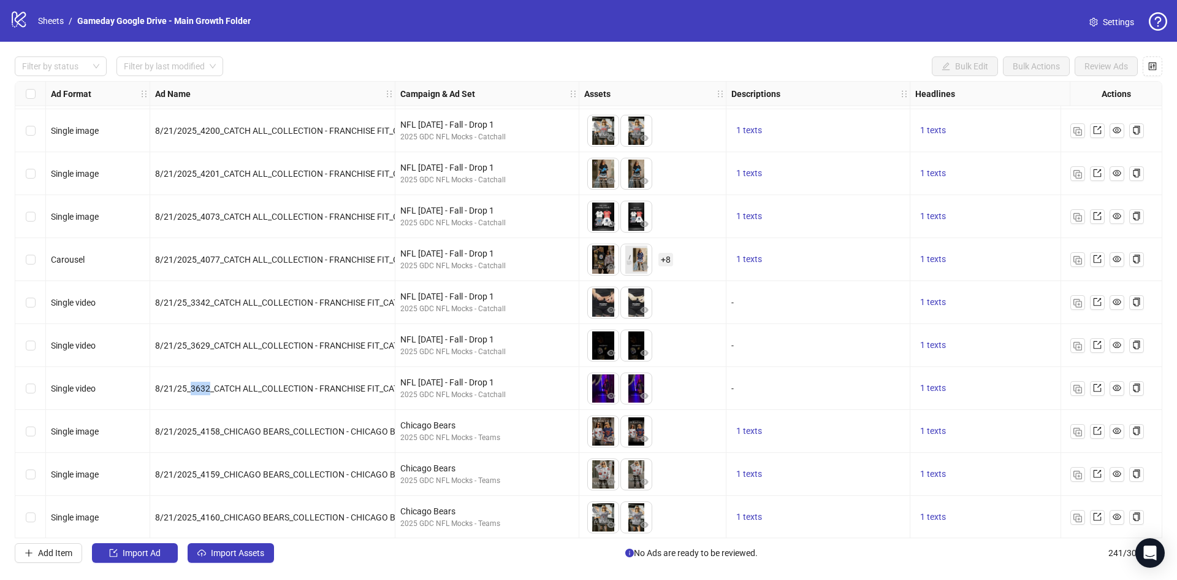
click at [208, 389] on span "8/21/25_3632_CATCH ALL_COLLECTION - FRANCHISE FIT_CATCH ALL_VIDEO_TEXT OVERLAY_…" at bounding box center [381, 388] width 453 height 10
copy span "3632"
